Goal: Information Seeking & Learning: Check status

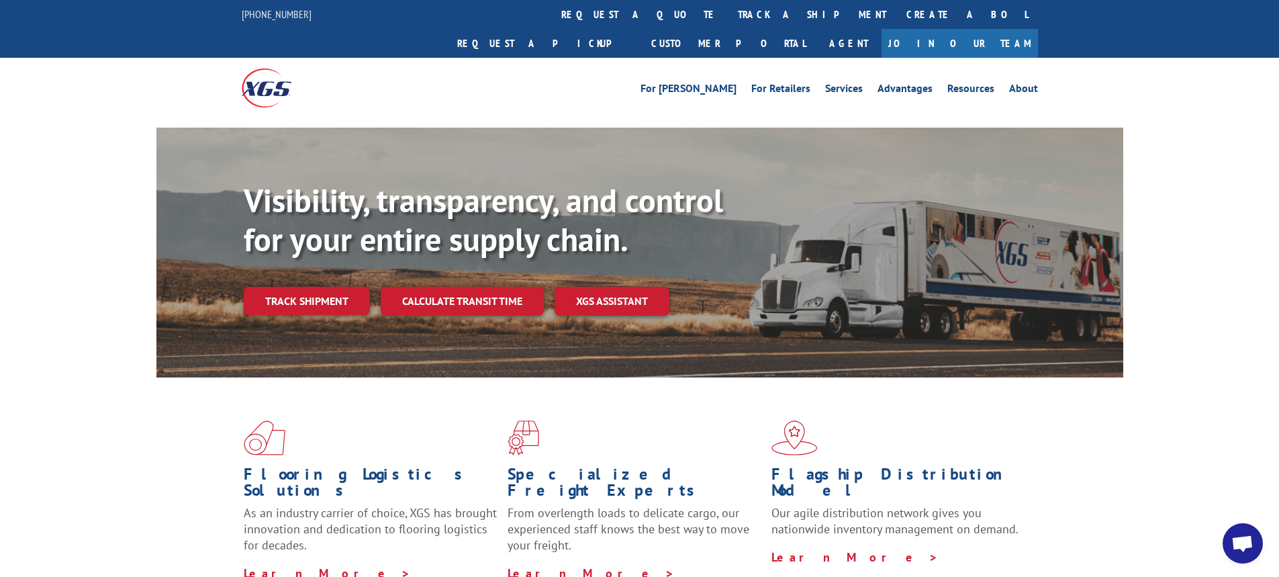
click at [336, 287] on link "Track shipment" at bounding box center [307, 301] width 126 height 28
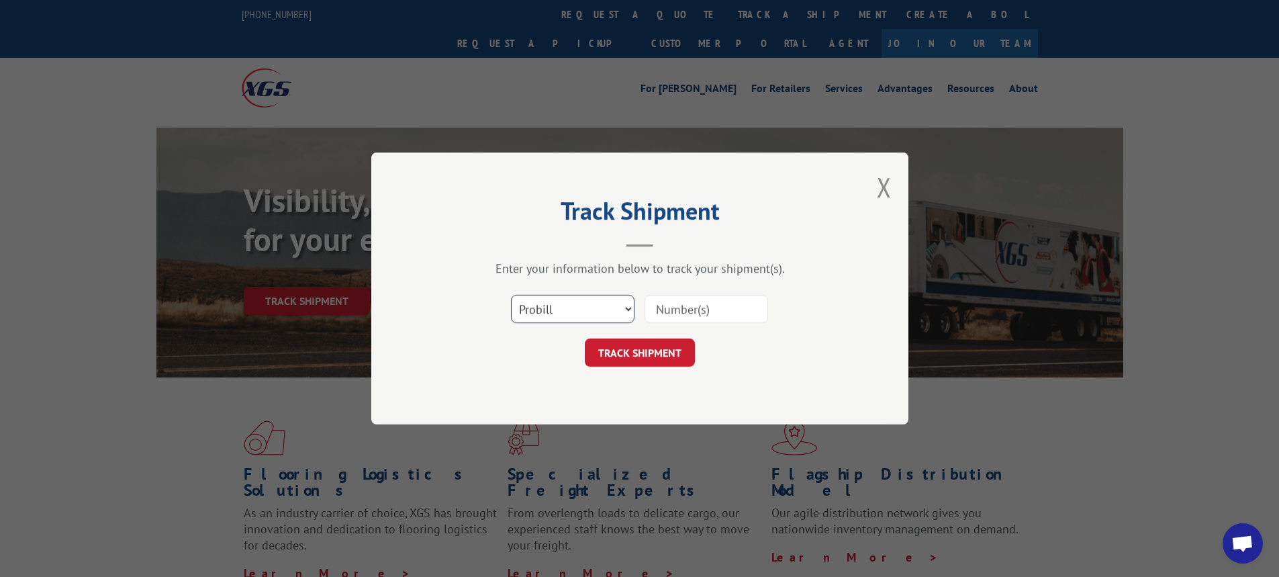
click at [630, 308] on select "Select category... Probill BOL PO" at bounding box center [573, 309] width 124 height 28
select select "bol"
click at [511, 295] on select "Select category... Probill BOL PO" at bounding box center [573, 309] width 124 height 28
click at [652, 318] on input at bounding box center [706, 309] width 124 height 28
type input "7046087"
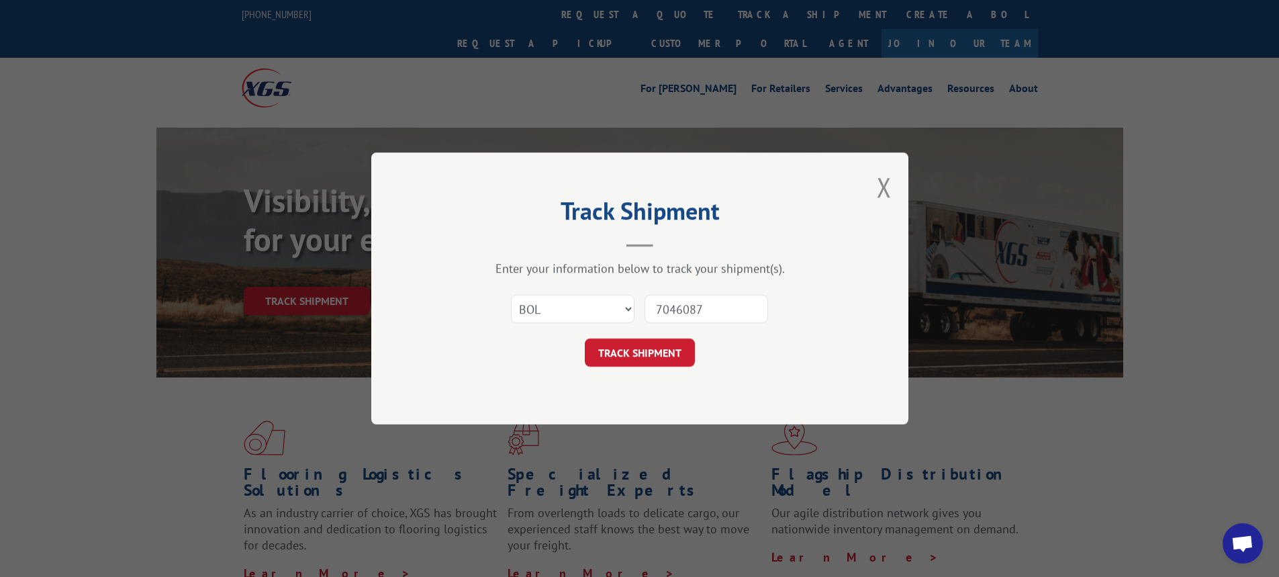
click button "TRACK SHIPMENT" at bounding box center [640, 352] width 110 height 28
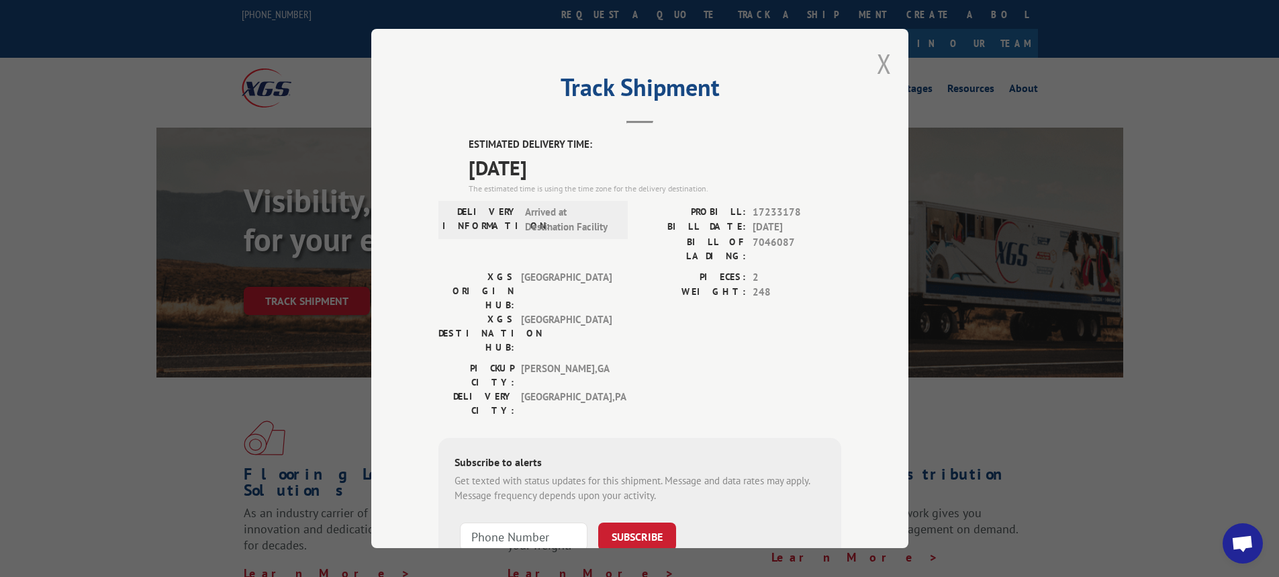
click at [881, 57] on button "Close modal" at bounding box center [884, 64] width 15 height 36
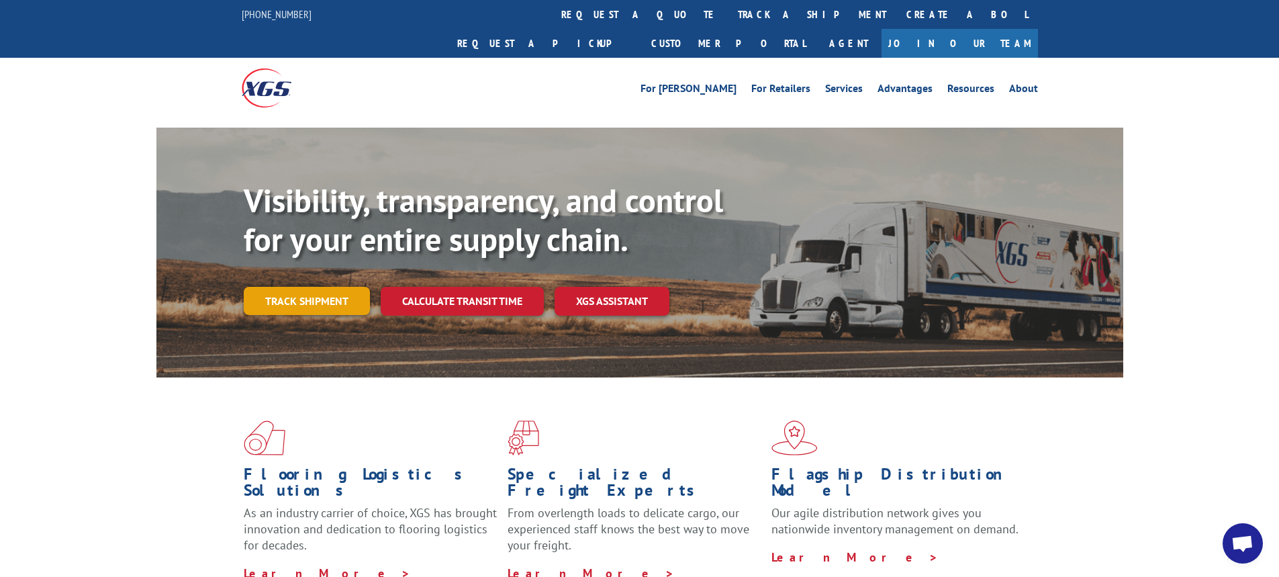
click at [310, 287] on link "Track shipment" at bounding box center [307, 301] width 126 height 28
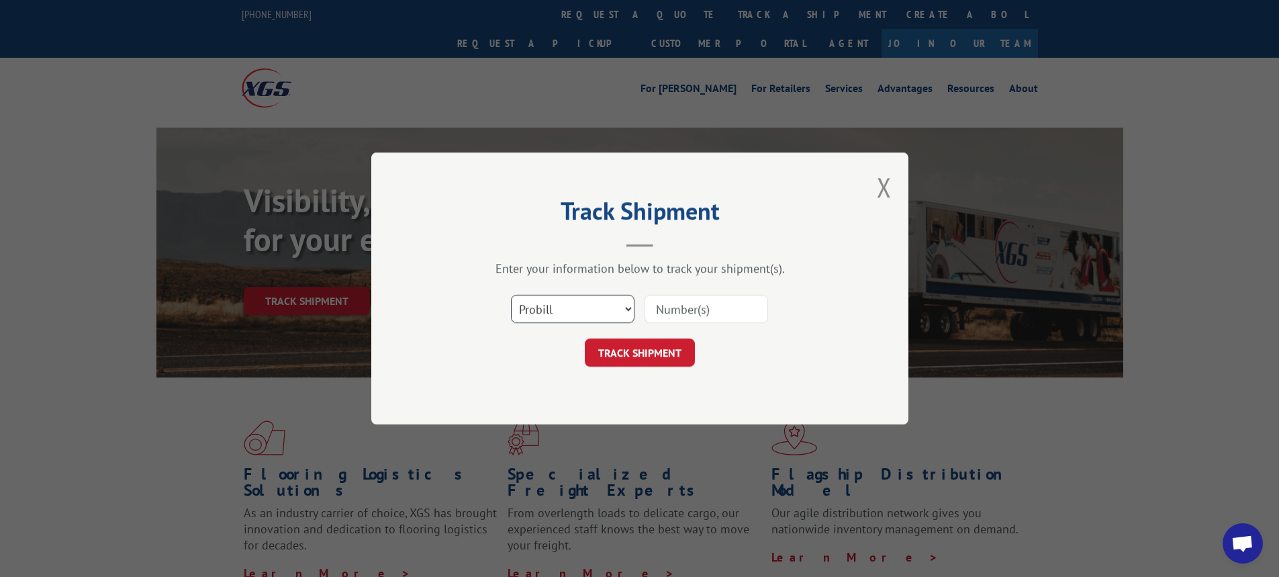
drag, startPoint x: 630, startPoint y: 309, endPoint x: 606, endPoint y: 318, distance: 25.5
click at [630, 309] on select "Select category... Probill BOL PO" at bounding box center [573, 309] width 124 height 28
select select "bol"
click at [511, 295] on select "Select category... Probill BOL PO" at bounding box center [573, 309] width 124 height 28
click at [683, 315] on input at bounding box center [706, 309] width 124 height 28
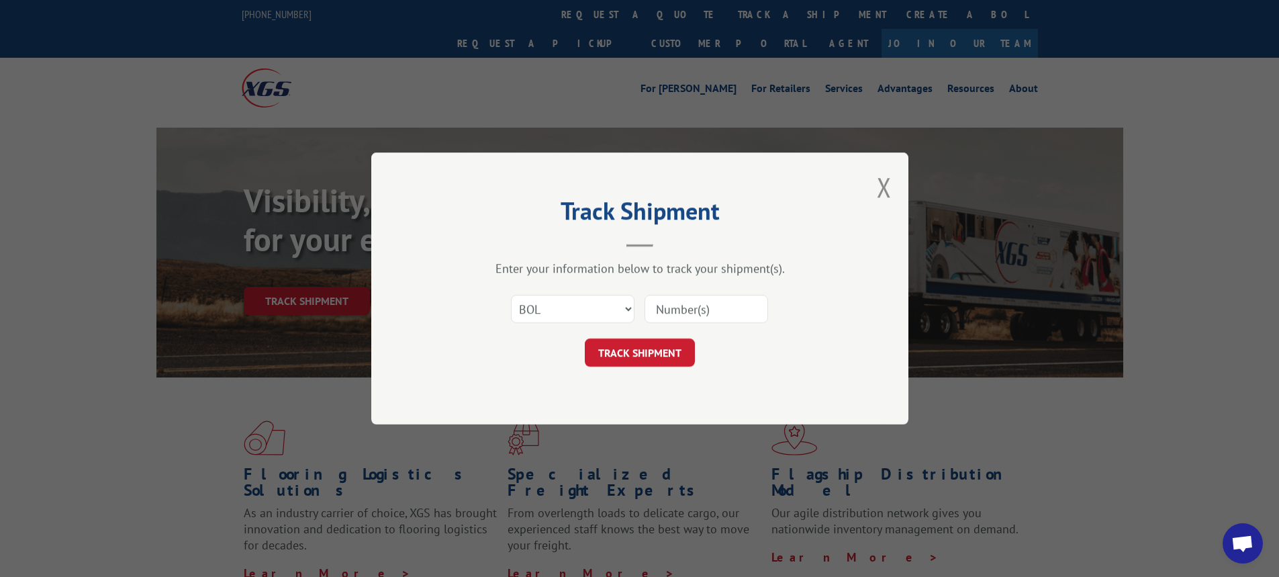
paste input "54401424"
type input "54401424"
click button "TRACK SHIPMENT" at bounding box center [640, 352] width 110 height 28
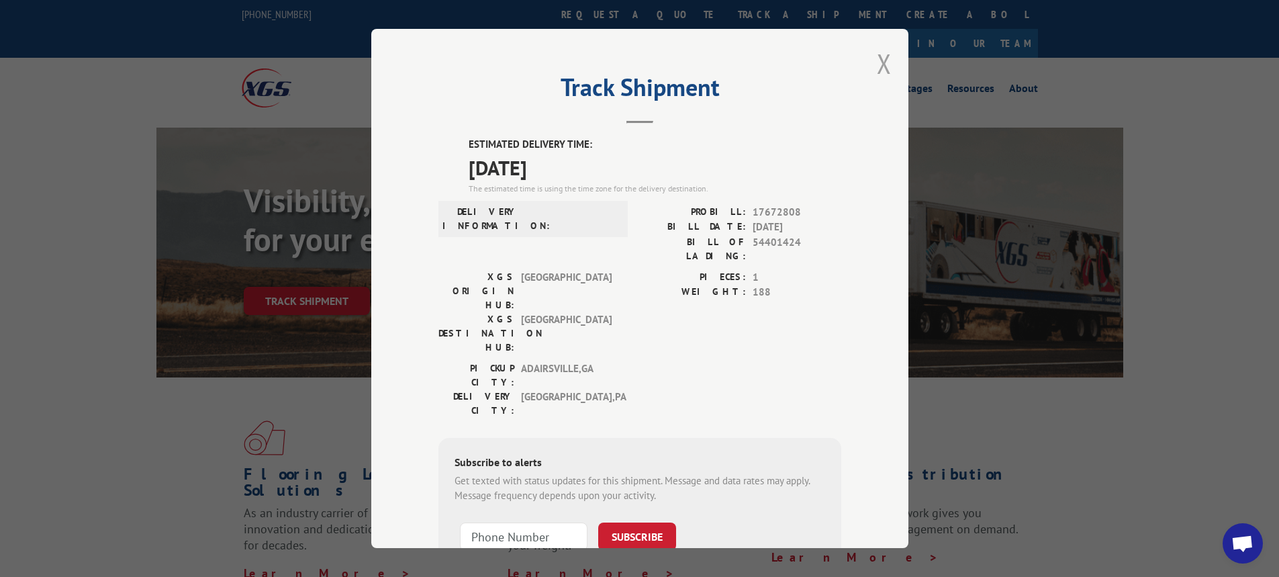
click at [879, 62] on button "Close modal" at bounding box center [884, 64] width 15 height 36
